Goal: Obtain resource: Obtain resource

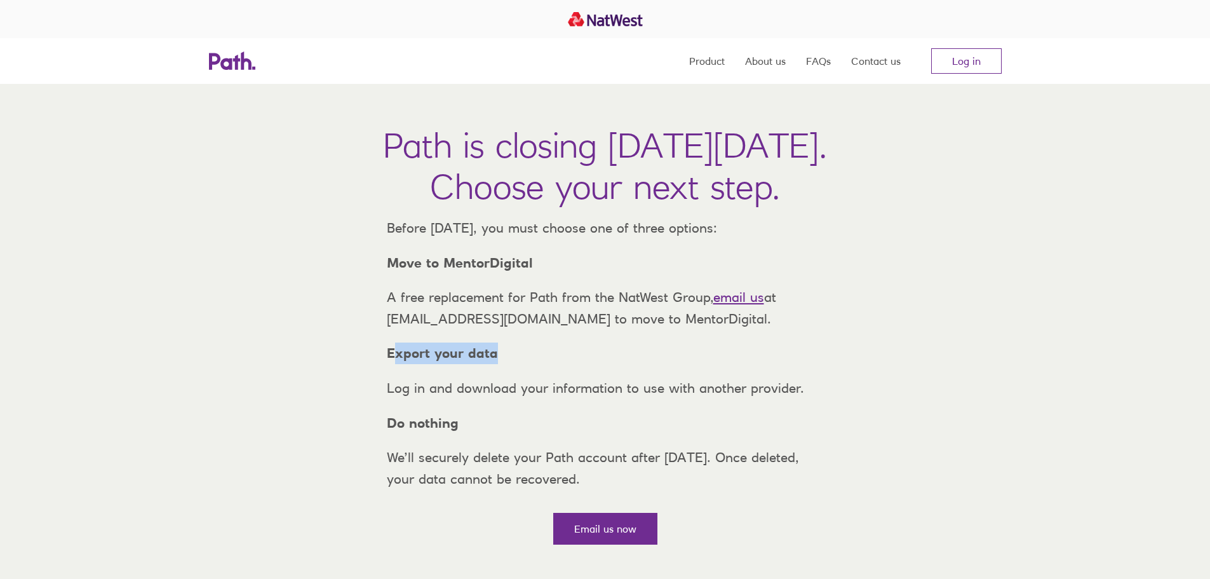
drag, startPoint x: 503, startPoint y: 367, endPoint x: 384, endPoint y: 378, distance: 119.3
click at [394, 364] on p "Export your data" at bounding box center [605, 353] width 457 height 22
click at [369, 433] on div "Path is closing on Thursday, 6 November 2025. Choose your next step. Before Thu…" at bounding box center [605, 319] width 1210 height 471
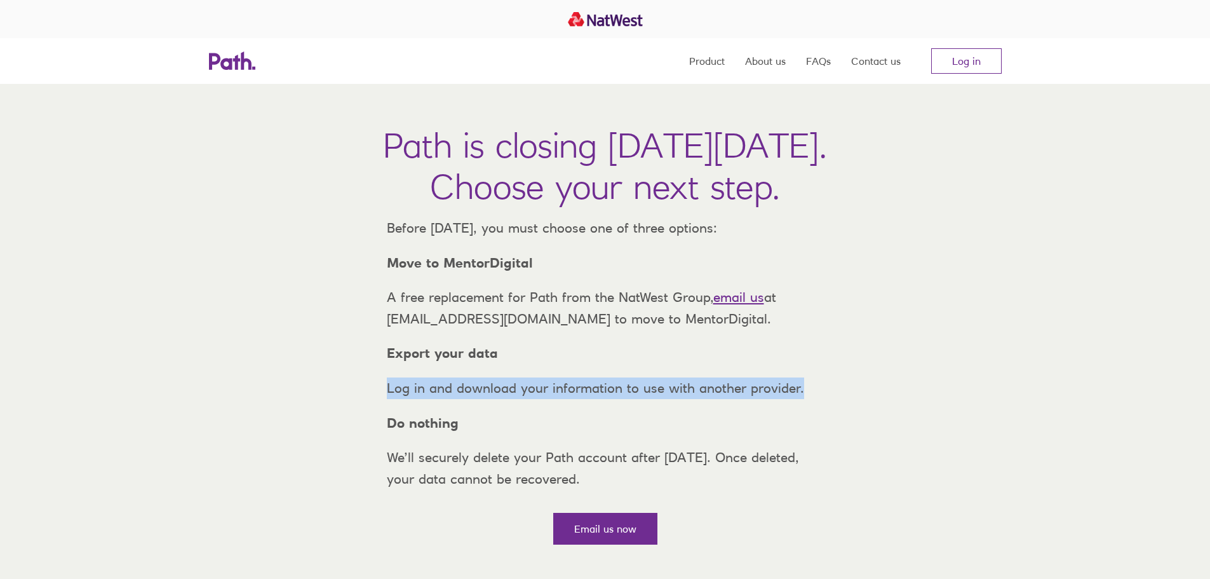
drag, startPoint x: 443, startPoint y: 402, endPoint x: 823, endPoint y: 396, distance: 379.9
click at [823, 396] on div "Before [DATE], you must choose one of three options: Move to MentorDigital A fr…" at bounding box center [605, 353] width 457 height 272
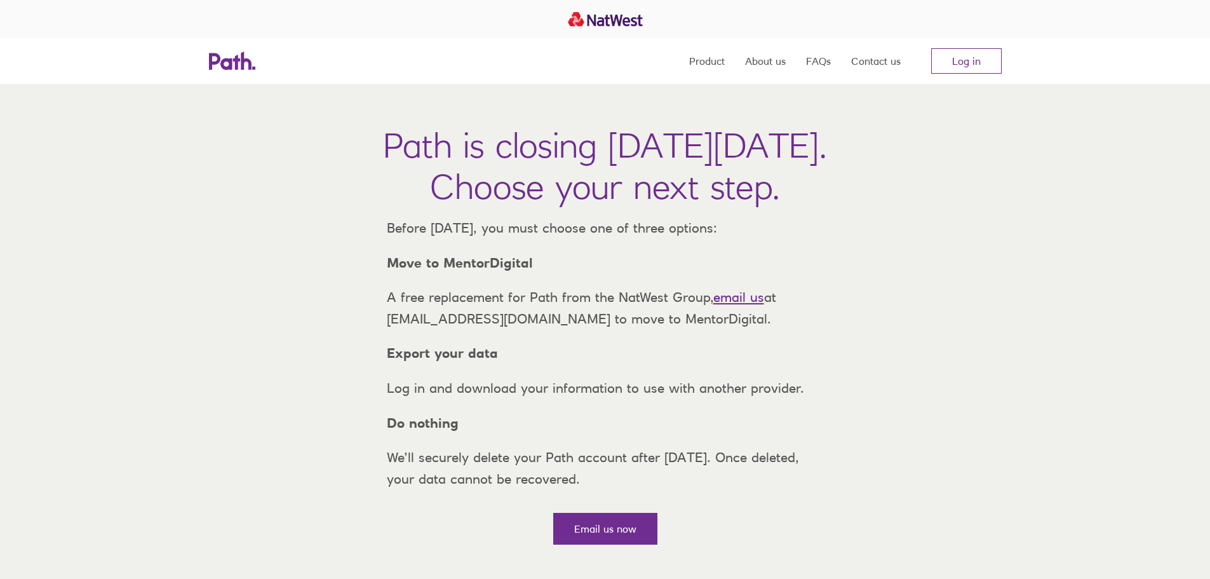
click at [854, 428] on div "Path is closing on Thursday, 6 November 2025. Choose your next step. Before Thu…" at bounding box center [605, 319] width 1210 height 471
drag, startPoint x: 390, startPoint y: 444, endPoint x: 773, endPoint y: 492, distance: 385.5
click at [773, 489] on div "Before [DATE], you must choose one of three options: Move to MentorDigital A fr…" at bounding box center [605, 353] width 457 height 272
click at [763, 489] on p "We’ll securely delete your Path account after [DATE]. Once deleted, your data c…" at bounding box center [605, 468] width 457 height 43
drag, startPoint x: 813, startPoint y: 240, endPoint x: 389, endPoint y: 222, distance: 424.8
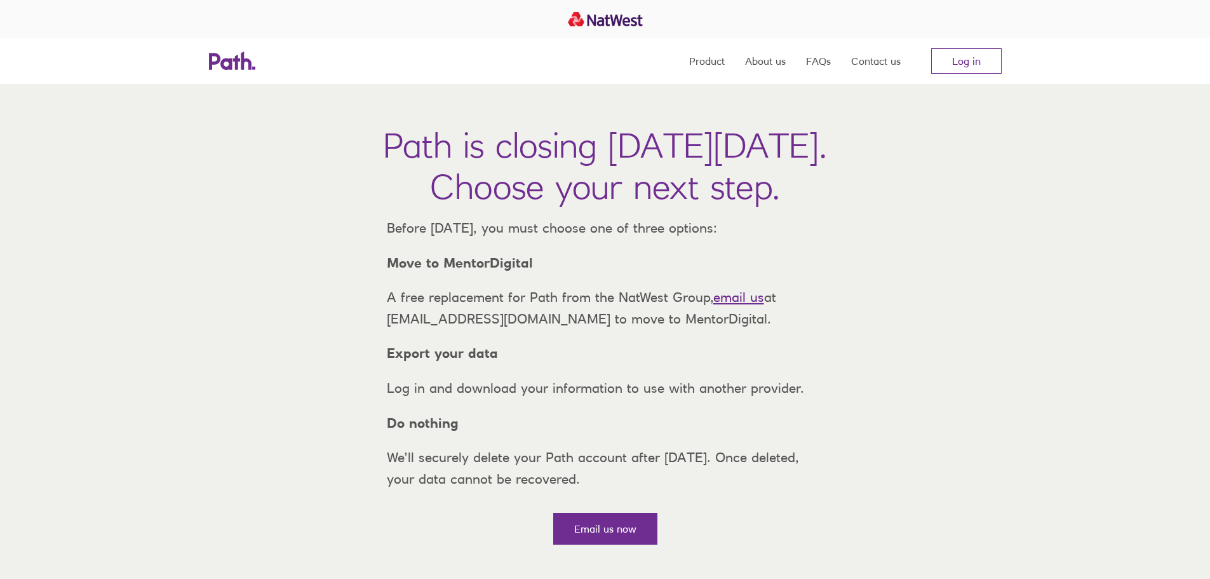
click at [391, 224] on p "Before [DATE], you must choose one of three options:" at bounding box center [605, 228] width 457 height 22
drag, startPoint x: 735, startPoint y: 506, endPoint x: 402, endPoint y: 482, distance: 333.7
click at [402, 482] on p "We’ll securely delete your Path account after [DATE]. Once deleted, your data c…" at bounding box center [605, 468] width 457 height 43
click at [687, 503] on div "Before [DATE], you must choose one of three options: Move to MentorDigital A fr…" at bounding box center [605, 359] width 457 height 285
drag, startPoint x: 402, startPoint y: 464, endPoint x: 797, endPoint y: 507, distance: 396.9
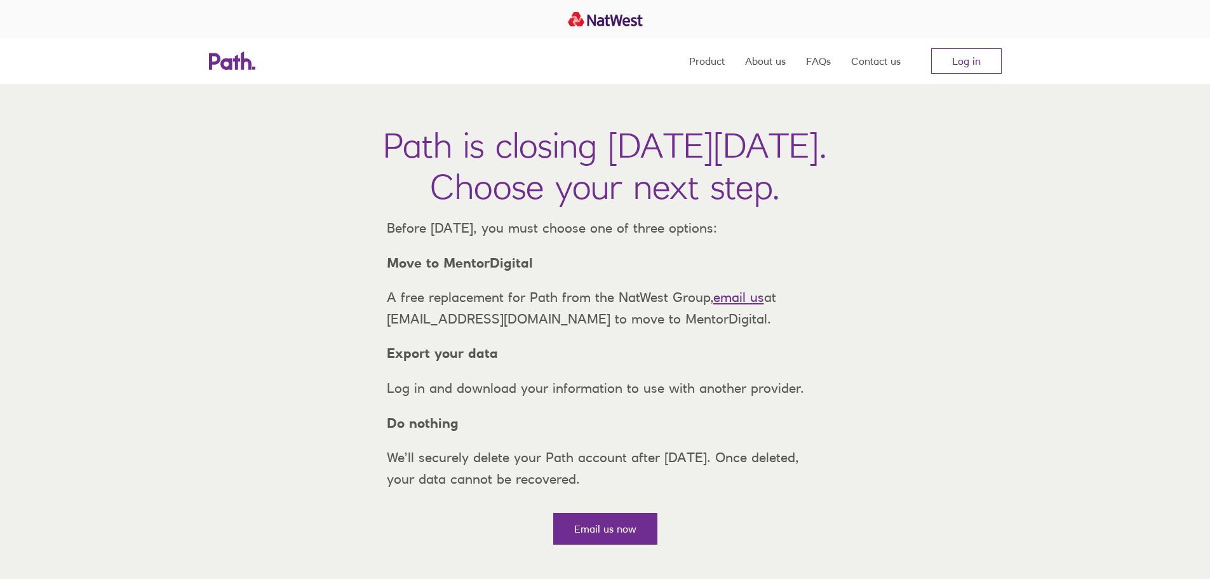
click at [797, 489] on div "Before [DATE], you must choose one of three options: Move to MentorDigital A fr…" at bounding box center [605, 353] width 457 height 272
click at [778, 503] on div "Before [DATE], you must choose one of three options: Move to MentorDigital A fr…" at bounding box center [605, 359] width 457 height 285
